Goal: Communication & Community: Answer question/provide support

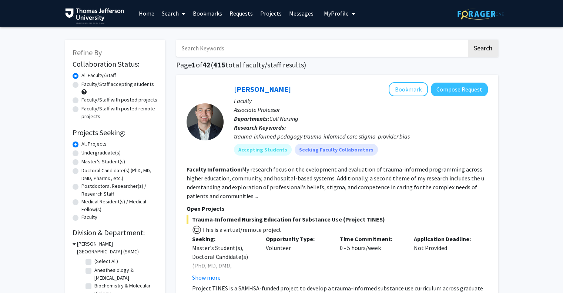
click at [298, 18] on link "Messages" at bounding box center [302, 13] width 32 height 26
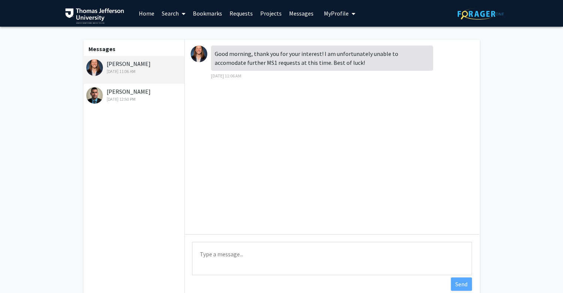
click at [150, 100] on div "[DATE] 12:50 PM" at bounding box center [134, 99] width 97 height 7
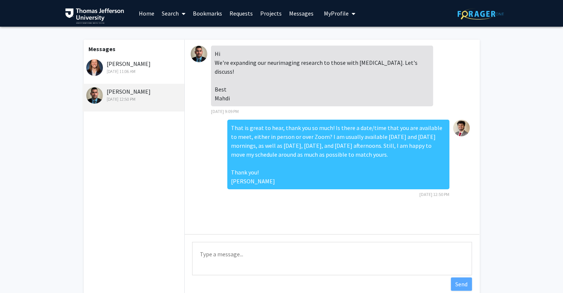
click at [260, 257] on textarea "Type a message" at bounding box center [332, 258] width 280 height 33
type textarea "Dr. Alizedah, it has been a while since I heard from you. I wanted to check in …"
click at [466, 284] on button "Send" at bounding box center [461, 283] width 21 height 13
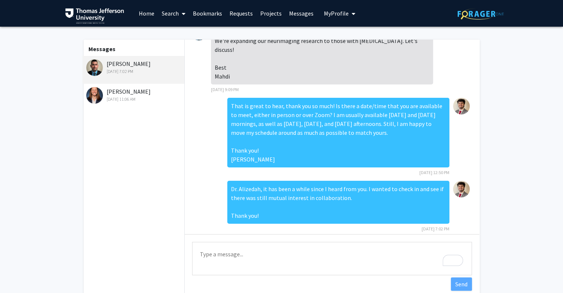
click at [141, 10] on link "Home" at bounding box center [146, 13] width 23 height 26
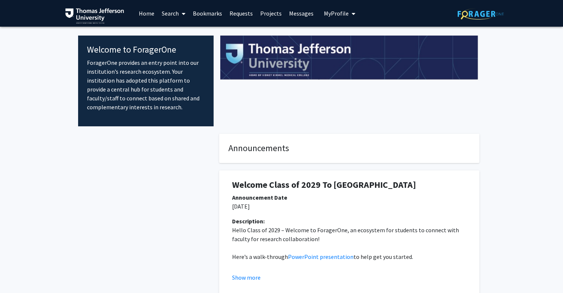
click at [278, 18] on link "Projects" at bounding box center [271, 13] width 29 height 26
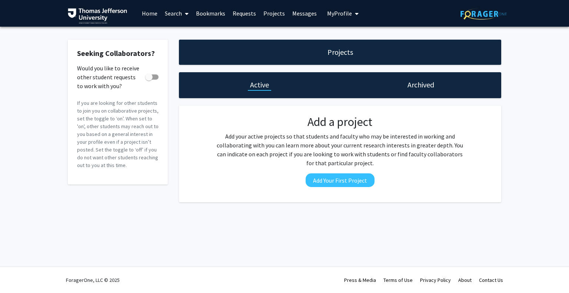
click at [241, 13] on link "Requests" at bounding box center [244, 13] width 31 height 26
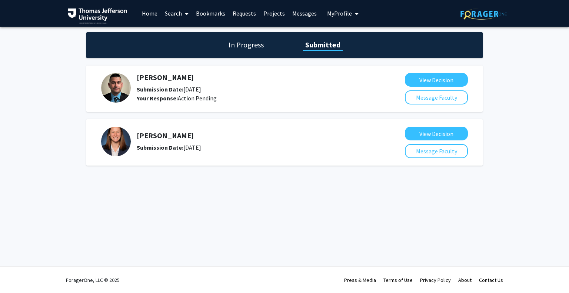
click at [206, 9] on link "Bookmarks" at bounding box center [210, 13] width 37 height 26
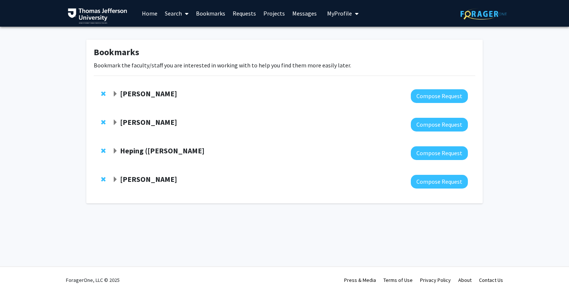
click at [102, 121] on span "Remove Katie Hunzinger from bookmarks" at bounding box center [103, 122] width 4 height 6
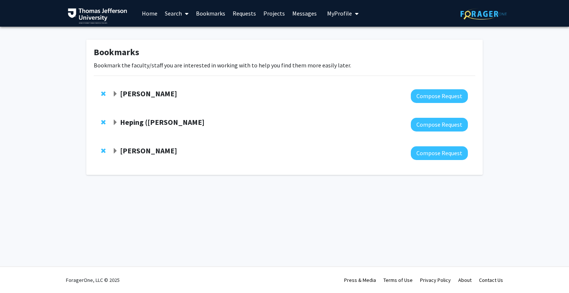
click at [116, 149] on span "Expand Timothy Mosca Bookmark" at bounding box center [115, 151] width 6 height 6
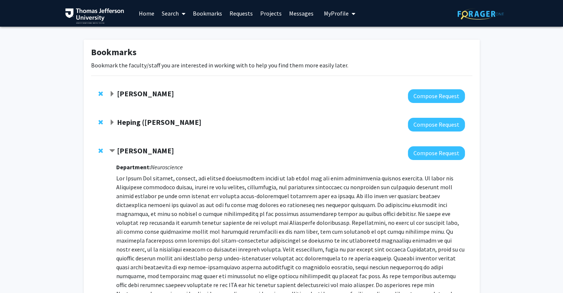
click at [116, 149] on div "[PERSON_NAME]" at bounding box center [189, 150] width 160 height 9
click at [113, 122] on span "Expand Heping (Ann) Sheng Bookmark" at bounding box center [112, 123] width 6 height 6
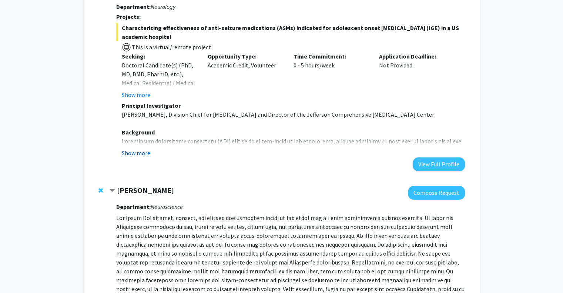
click at [140, 152] on button "Show more" at bounding box center [136, 153] width 29 height 9
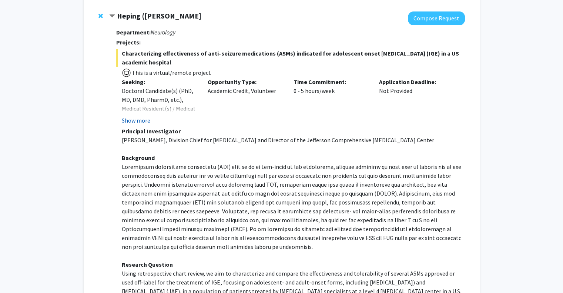
click at [149, 118] on button "Show more" at bounding box center [136, 120] width 29 height 9
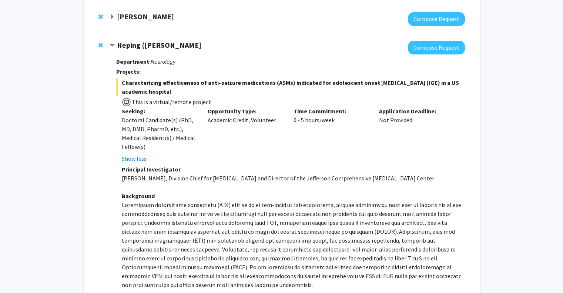
scroll to position [170, 0]
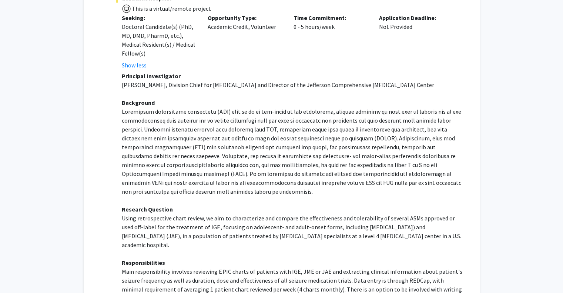
click at [351, 129] on p at bounding box center [293, 151] width 343 height 89
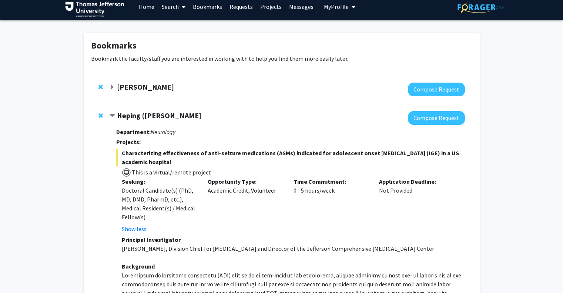
scroll to position [0, 0]
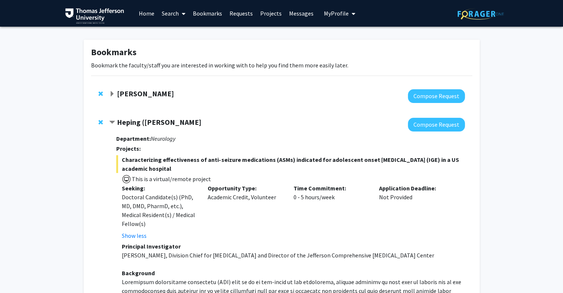
click at [114, 93] on span "Expand Noa Herz Bookmark" at bounding box center [112, 94] width 6 height 6
